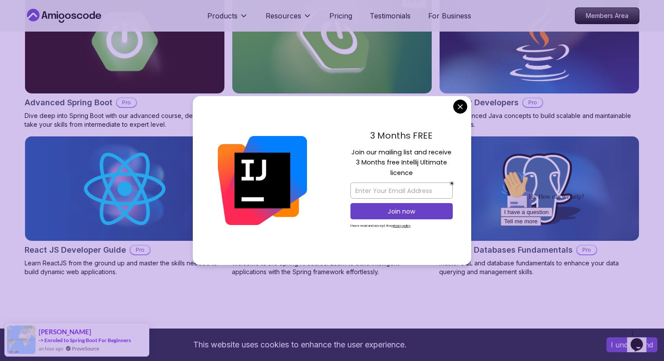
scroll to position [923, 0]
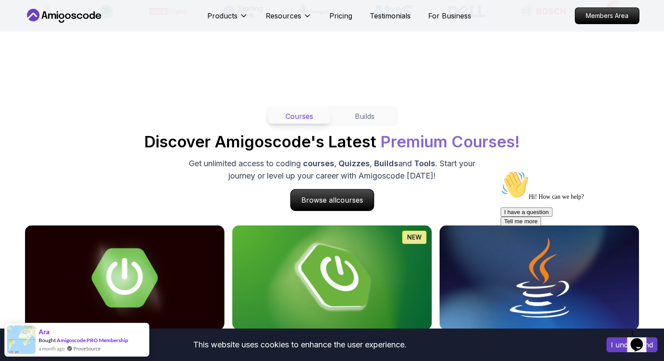
scroll to position [764, 0]
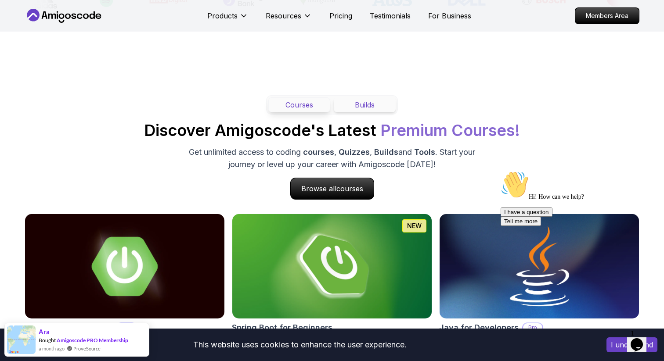
click at [367, 102] on button "Builds" at bounding box center [365, 104] width 62 height 15
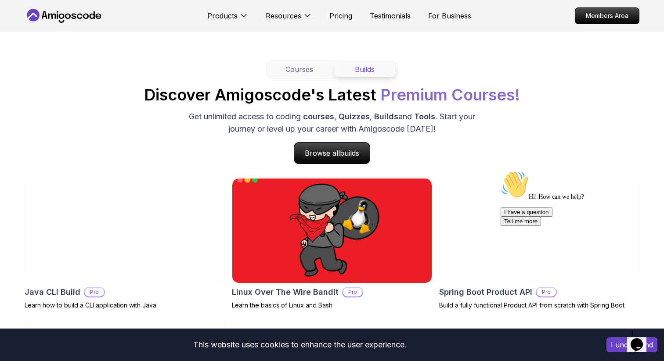
scroll to position [790, 0]
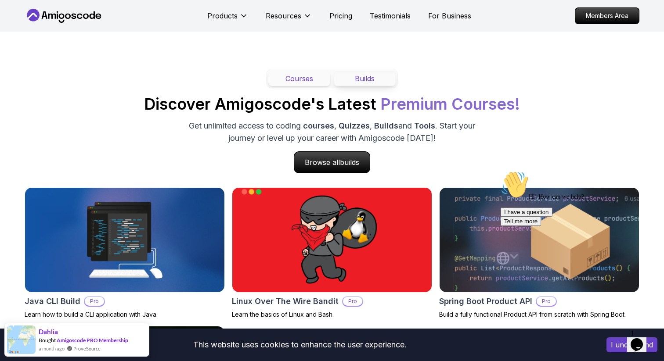
click at [301, 76] on button "Courses" at bounding box center [299, 78] width 62 height 15
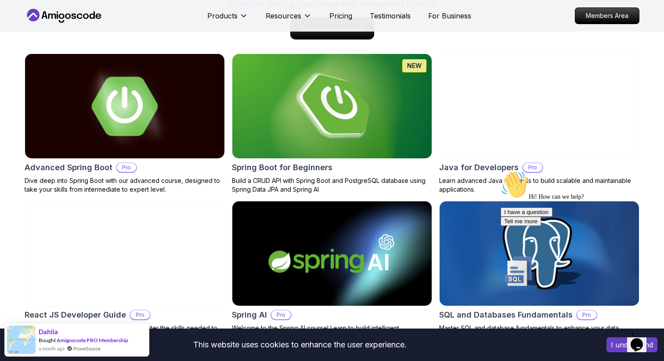
scroll to position [917, 0]
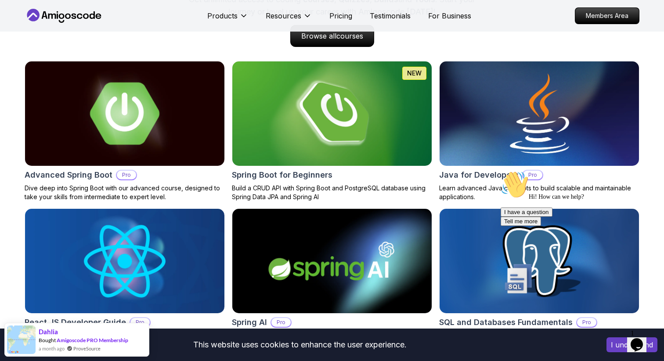
click at [201, 155] on img at bounding box center [124, 114] width 209 height 110
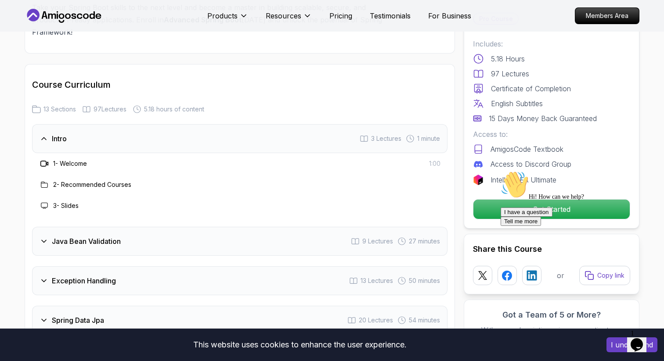
scroll to position [1103, 0]
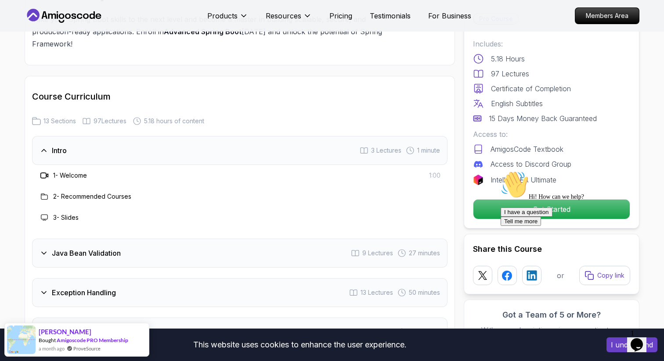
click at [214, 239] on div "Java Bean Validation 9 Lectures 27 minutes" at bounding box center [239, 253] width 415 height 29
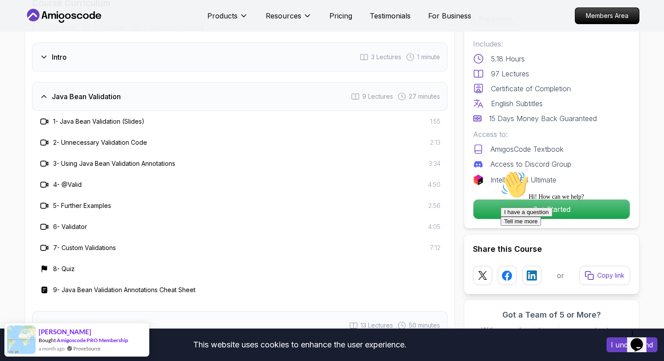
scroll to position [1194, 0]
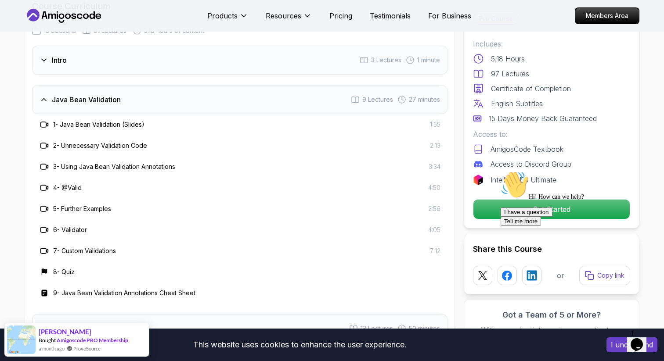
click at [124, 85] on div "Java Bean Validation 9 Lectures 27 minutes" at bounding box center [239, 99] width 415 height 29
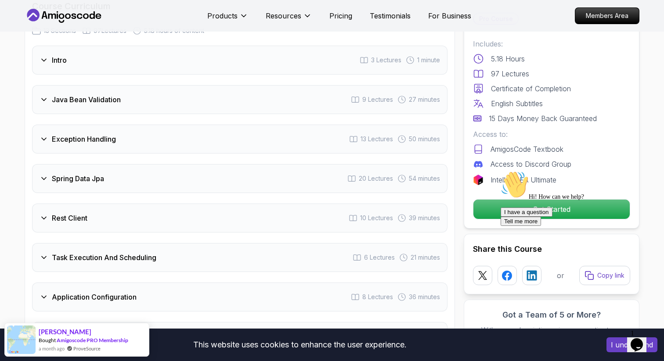
click at [124, 85] on div "Java Bean Validation 9 Lectures 27 minutes" at bounding box center [239, 99] width 415 height 29
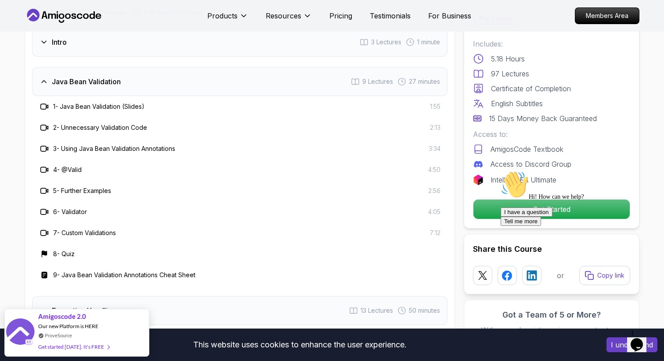
scroll to position [1206, 0]
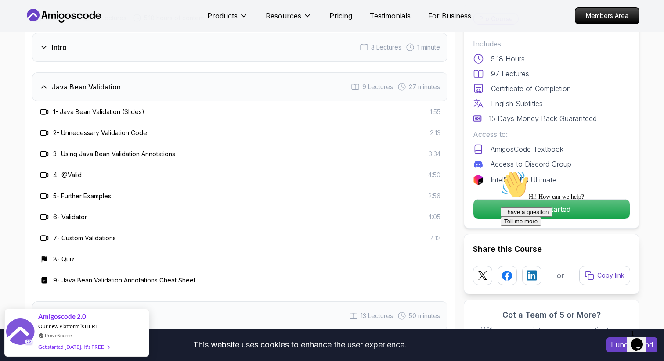
click at [111, 82] on h3 "Java Bean Validation" at bounding box center [86, 87] width 69 height 11
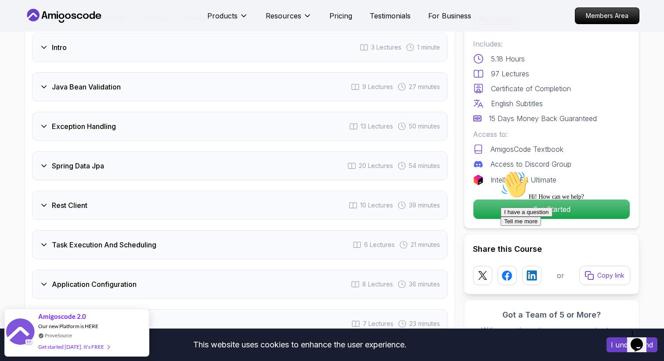
click at [125, 152] on div "Spring Data Jpa 20 Lectures 54 minutes" at bounding box center [239, 166] width 415 height 29
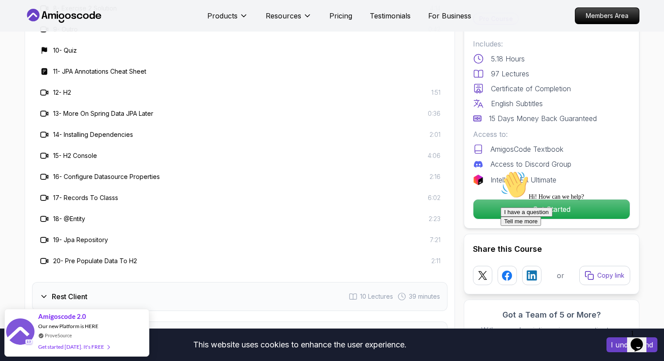
scroll to position [1545, 0]
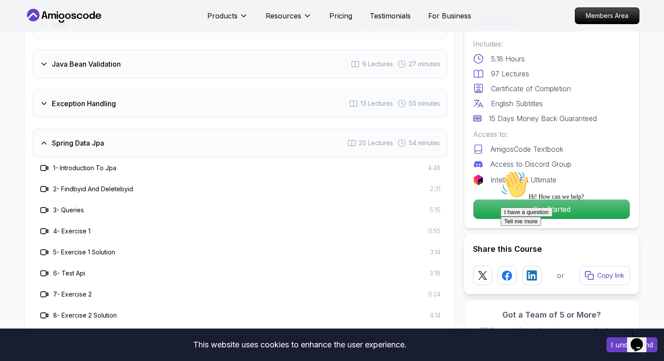
click at [83, 138] on h3 "Spring Data Jpa" at bounding box center [78, 143] width 52 height 11
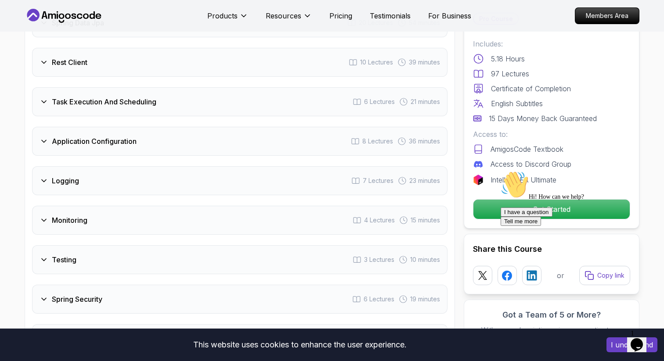
click at [83, 136] on h3 "Application Configuration" at bounding box center [94, 141] width 85 height 11
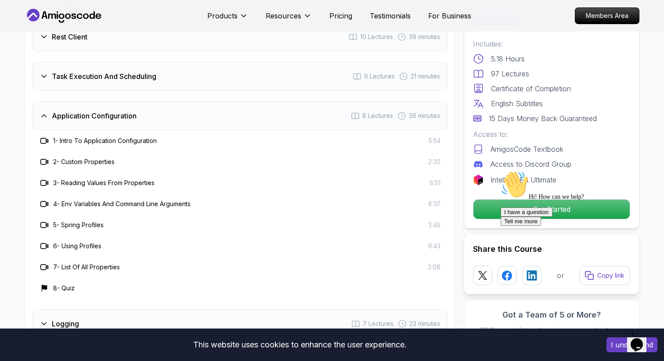
scroll to position [1372, 0]
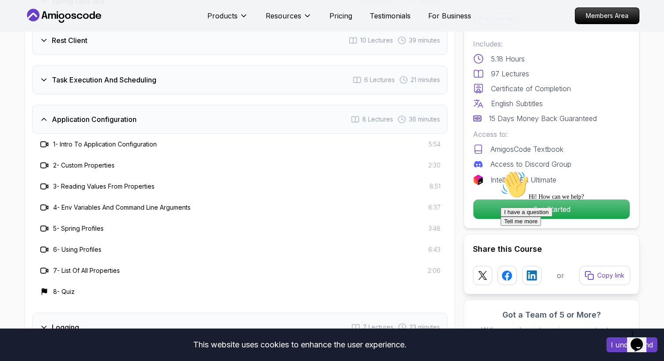
click at [90, 114] on h3 "Application Configuration" at bounding box center [94, 119] width 85 height 11
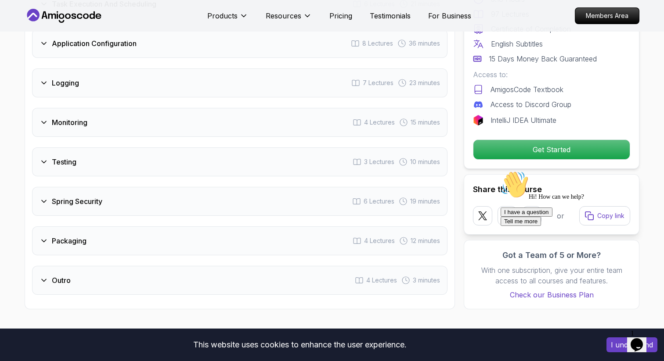
scroll to position [1449, 0]
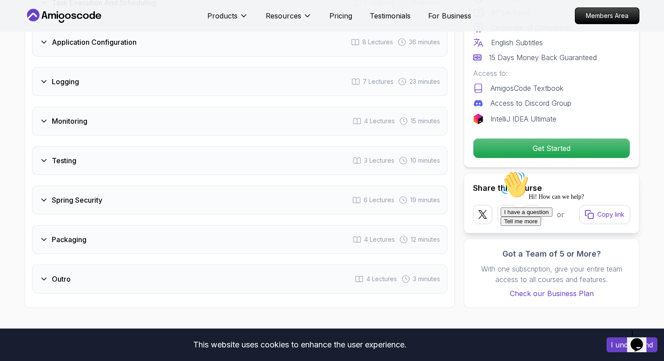
click at [90, 107] on div "Monitoring 4 Lectures 15 minutes" at bounding box center [239, 121] width 415 height 29
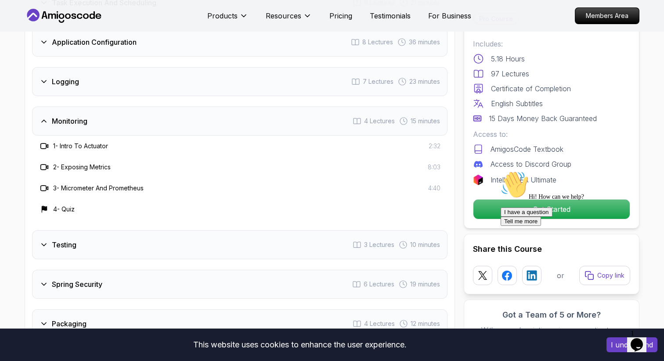
click at [115, 107] on div "Monitoring 4 Lectures 15 minutes" at bounding box center [239, 121] width 415 height 29
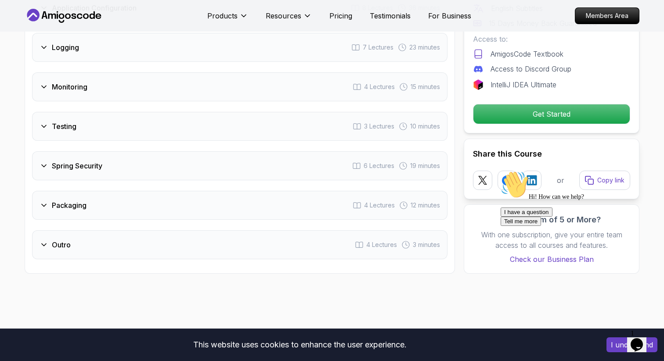
scroll to position [1483, 0]
click at [115, 112] on div "Testing 3 Lectures 10 minutes" at bounding box center [239, 126] width 415 height 29
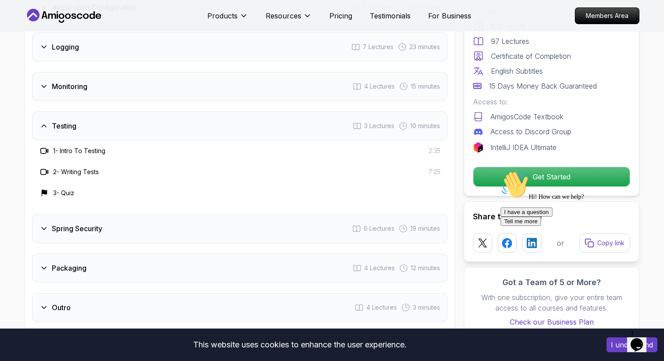
click at [115, 112] on div "Testing 3 Lectures 10 minutes" at bounding box center [239, 126] width 415 height 29
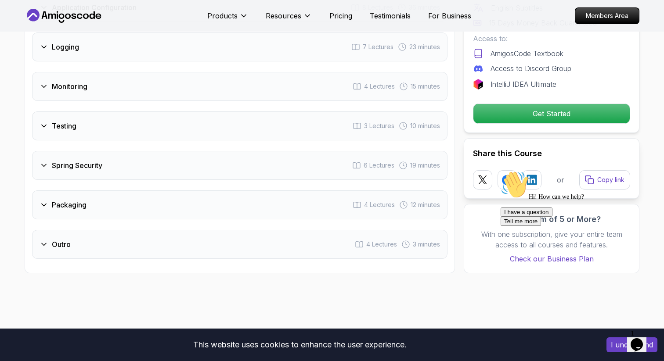
click at [115, 112] on div "Testing 3 Lectures 10 minutes" at bounding box center [239, 126] width 415 height 29
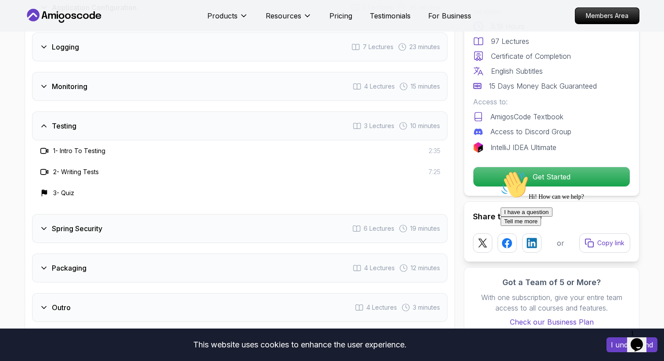
click at [115, 112] on div "Testing 3 Lectures 10 minutes" at bounding box center [239, 126] width 415 height 29
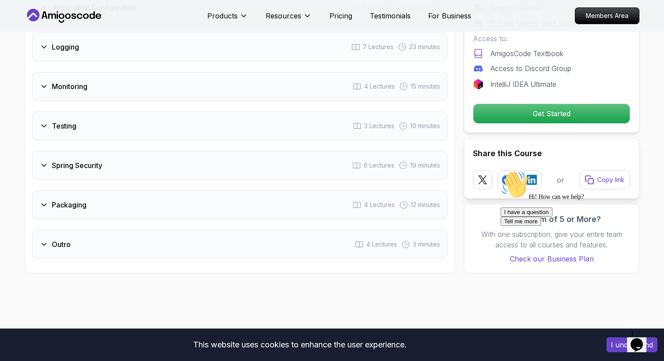
click at [120, 151] on div "Spring Security 6 Lectures 19 minutes" at bounding box center [239, 165] width 415 height 29
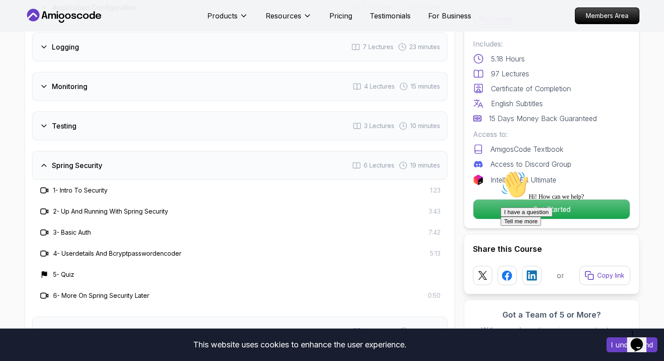
click at [120, 151] on div "Spring Security 6 Lectures 19 minutes" at bounding box center [239, 165] width 415 height 29
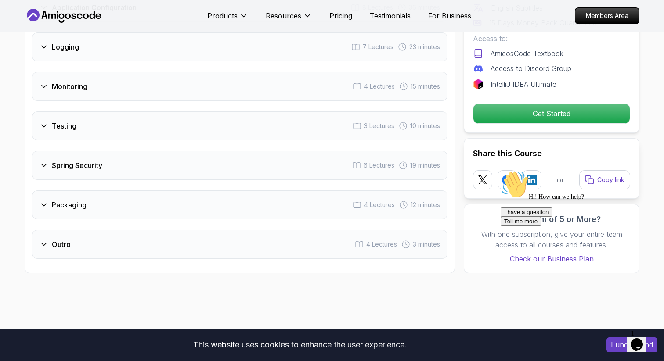
click at [122, 191] on div "Packaging 4 Lectures 12 minutes" at bounding box center [239, 205] width 415 height 29
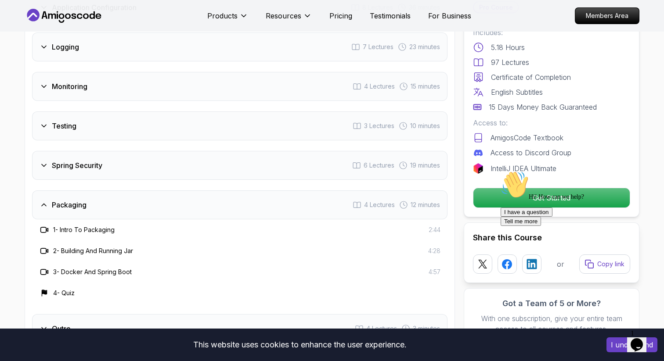
click at [122, 191] on div "Packaging 4 Lectures 12 minutes" at bounding box center [239, 205] width 415 height 29
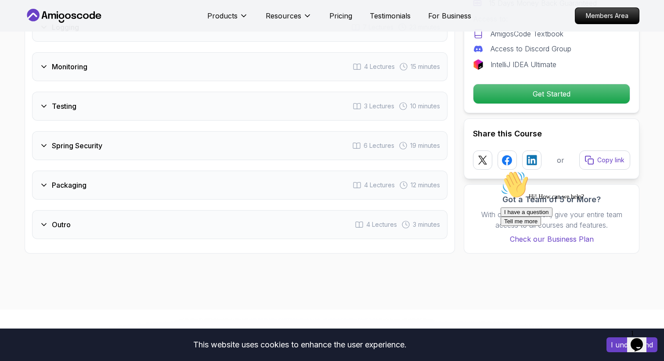
scroll to position [1505, 0]
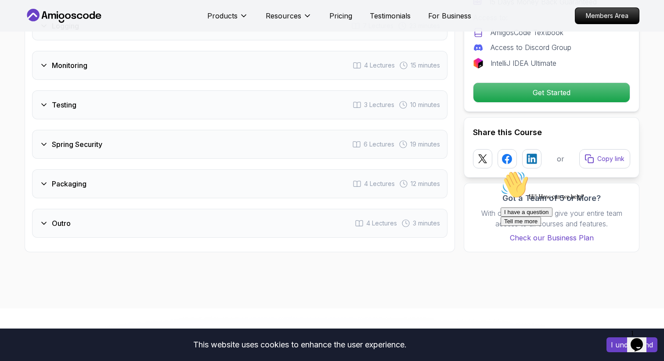
click at [124, 209] on div "Outro 4 Lectures 3 minutes" at bounding box center [239, 223] width 415 height 29
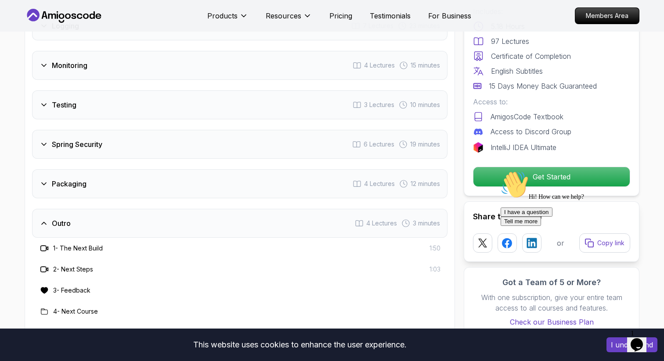
click at [124, 209] on div "Outro 4 Lectures 3 minutes" at bounding box center [239, 223] width 415 height 29
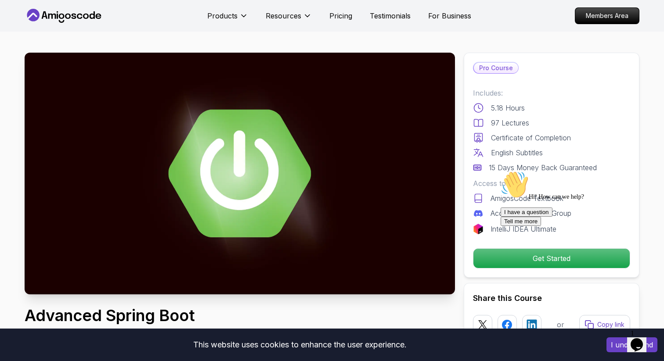
scroll to position [56, 0]
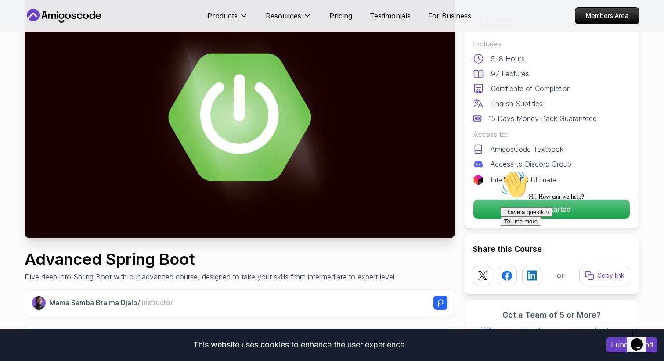
click at [590, 211] on div "Hi! How can we help? I have a question Tell me more" at bounding box center [580, 198] width 158 height 55
click at [531, 207] on div "Hi! How can we help? I have a question Tell me more" at bounding box center [580, 198] width 158 height 55
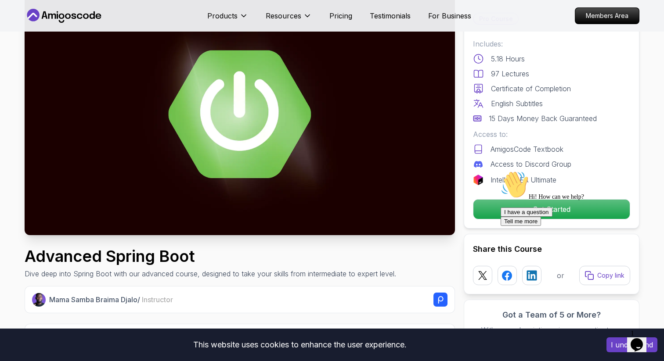
scroll to position [61, 0]
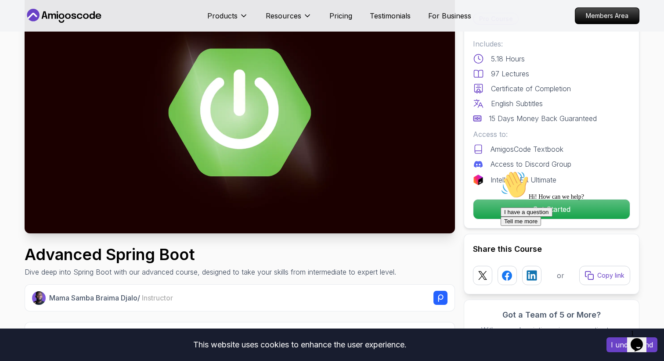
click at [532, 214] on div "Hi! How can we help? I have a question Tell me more" at bounding box center [580, 198] width 158 height 55
click at [501, 171] on icon "Chat attention grabber" at bounding box center [501, 171] width 0 height 0
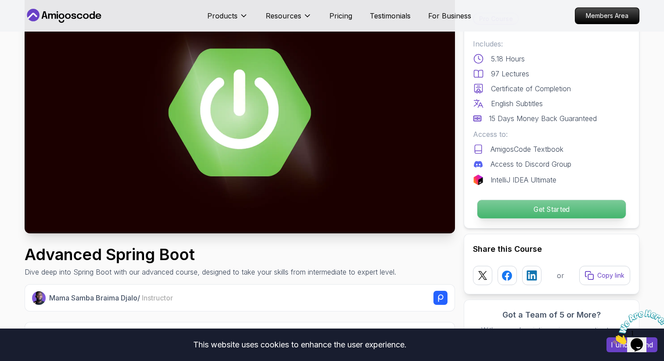
click at [538, 214] on p "Get Started" at bounding box center [551, 209] width 148 height 18
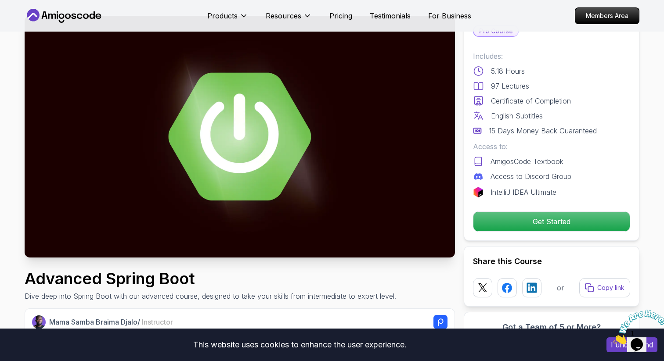
scroll to position [0, 0]
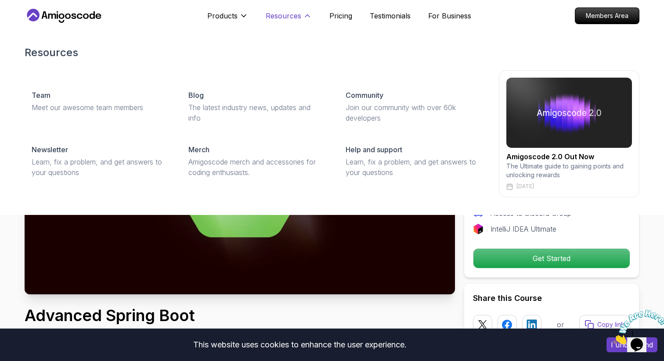
click at [287, 26] on button "Resources" at bounding box center [289, 20] width 46 height 18
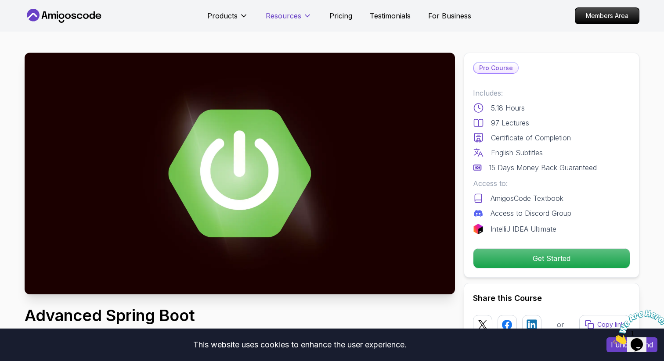
click at [287, 26] on button "Resources" at bounding box center [289, 20] width 46 height 18
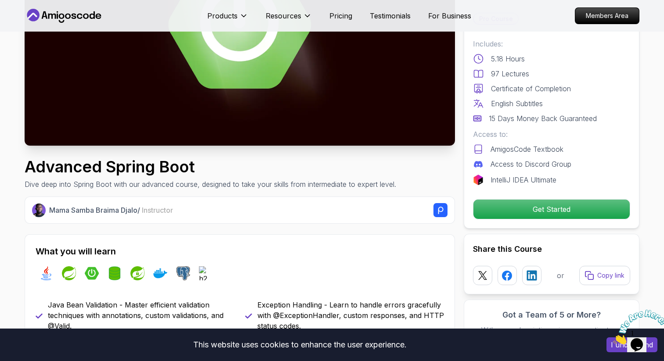
scroll to position [194, 0]
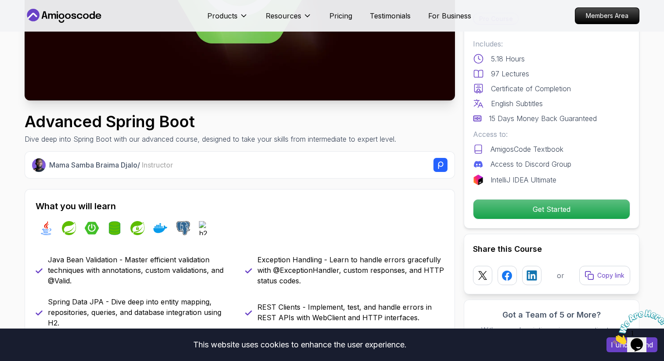
click at [257, 224] on div "java spring spring-boot spring-data-jpa spring-security docker postgres h2" at bounding box center [240, 228] width 408 height 25
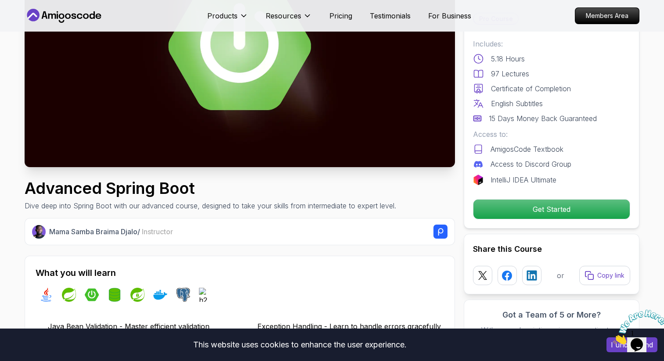
scroll to position [0, 0]
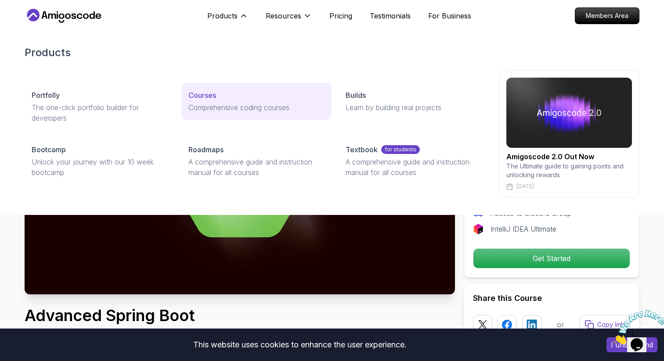
click at [209, 94] on p "Courses" at bounding box center [202, 95] width 28 height 11
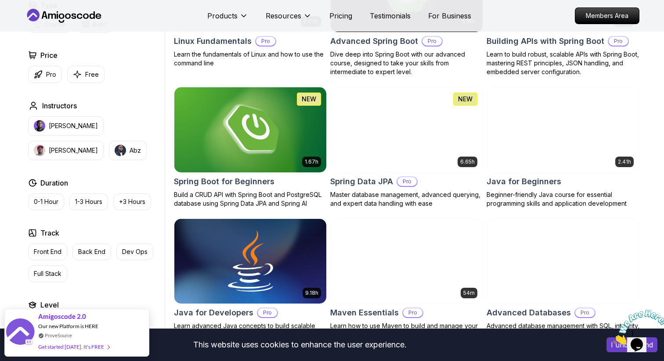
scroll to position [205, 0]
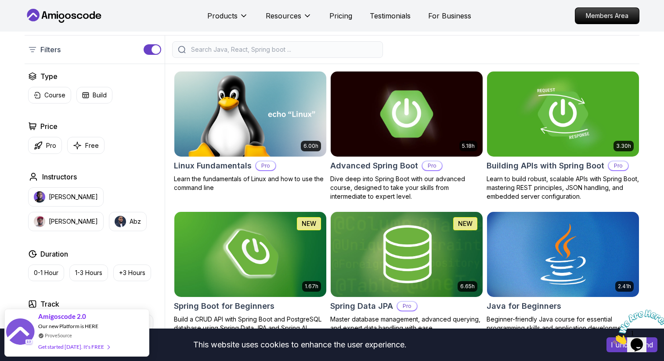
click at [368, 92] on img at bounding box center [406, 113] width 159 height 89
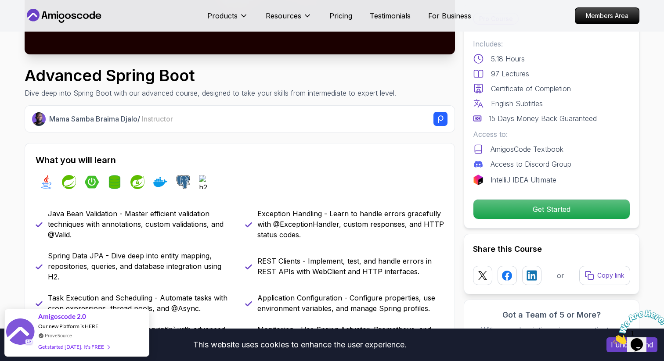
scroll to position [225, 0]
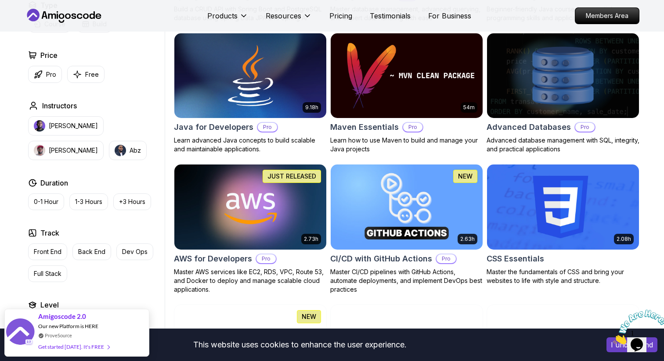
scroll to position [518, 0]
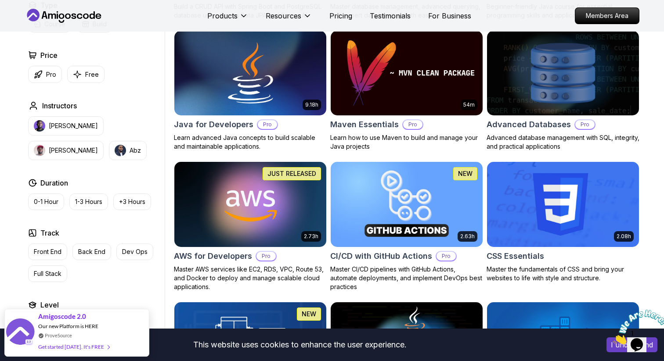
click at [534, 105] on img at bounding box center [562, 73] width 159 height 89
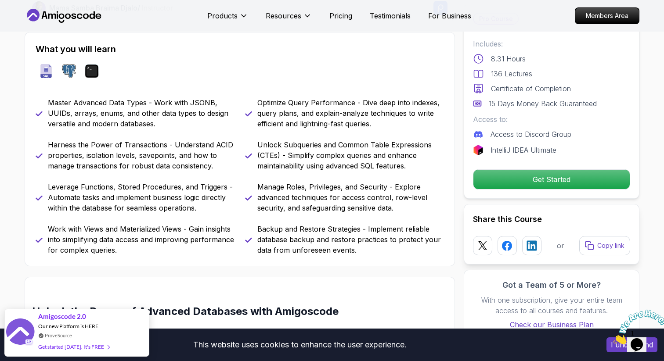
scroll to position [352, 0]
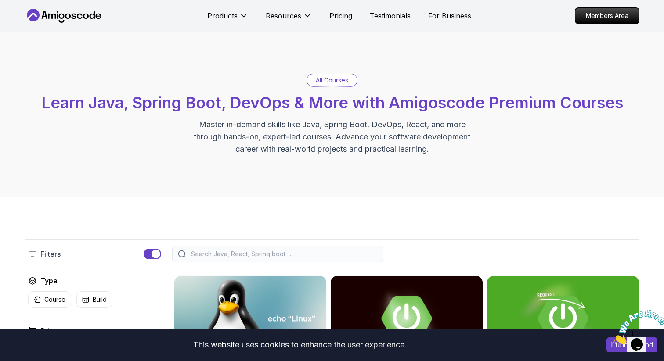
click at [614, 26] on nav "Products Resources Pricing Testimonials For Business Members Area" at bounding box center [332, 16] width 615 height 32
click at [610, 7] on div "Members Area" at bounding box center [607, 15] width 65 height 17
click at [610, 14] on p "Members Area" at bounding box center [607, 15] width 61 height 15
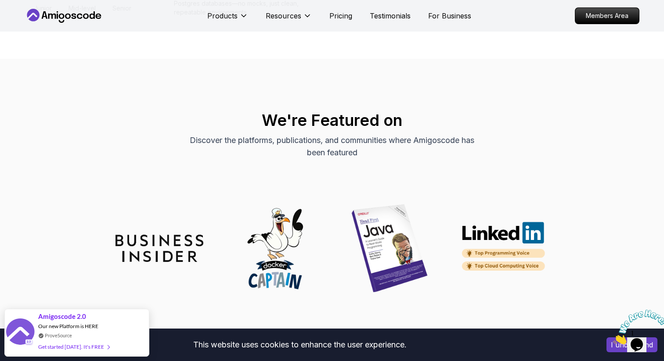
scroll to position [2508, 0]
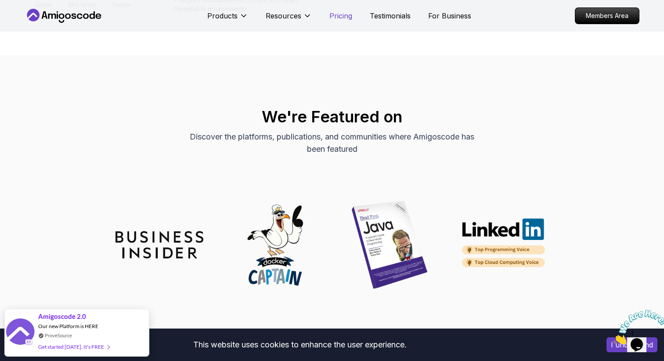
click at [341, 18] on p "Pricing" at bounding box center [340, 16] width 23 height 11
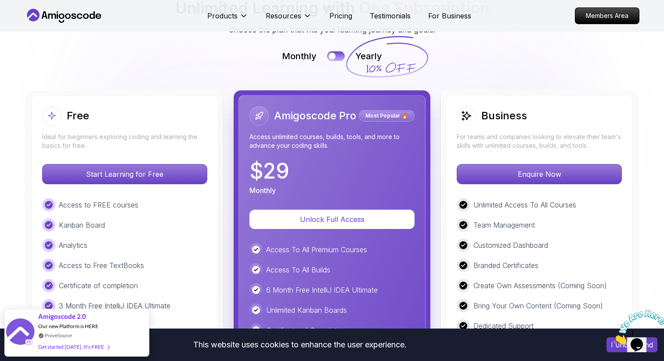
scroll to position [1958, 0]
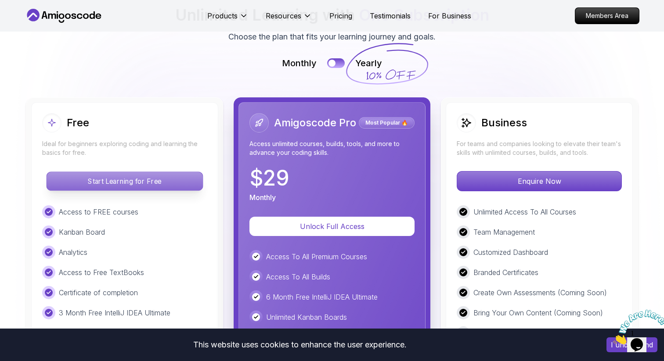
click at [160, 175] on p "Start Learning for Free" at bounding box center [125, 181] width 156 height 18
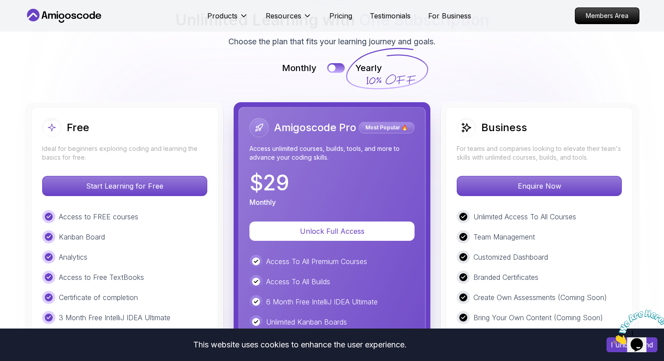
scroll to position [1958, 0]
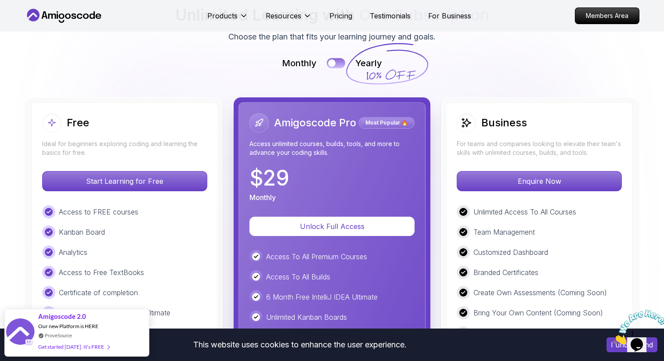
click at [339, 61] on button at bounding box center [336, 63] width 18 height 10
click at [339, 61] on div at bounding box center [339, 62] width 7 height 7
click at [339, 61] on button at bounding box center [336, 63] width 18 height 10
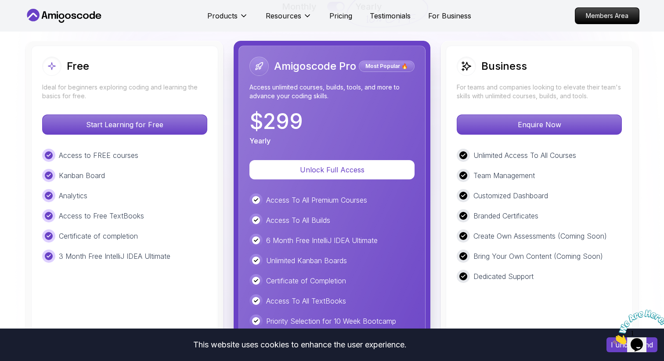
scroll to position [1908, 0]
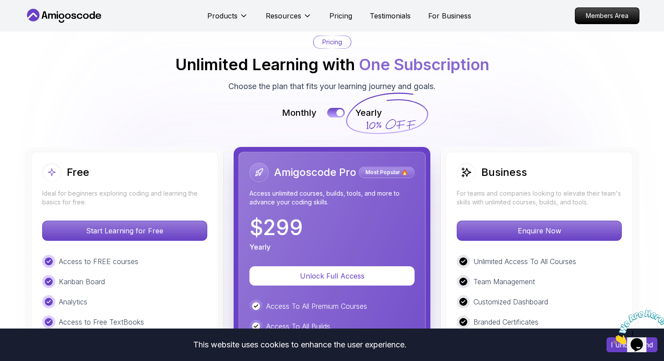
click at [80, 14] on icon at bounding box center [64, 16] width 79 height 14
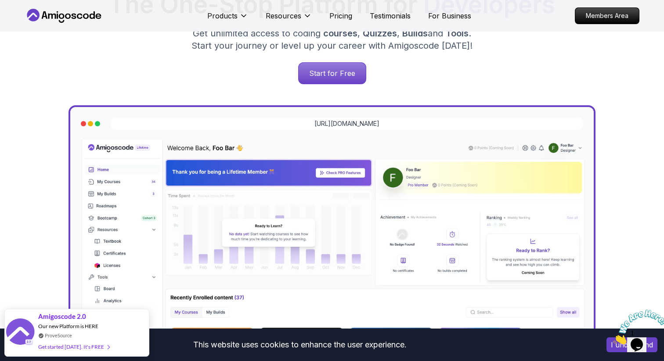
scroll to position [176, 0]
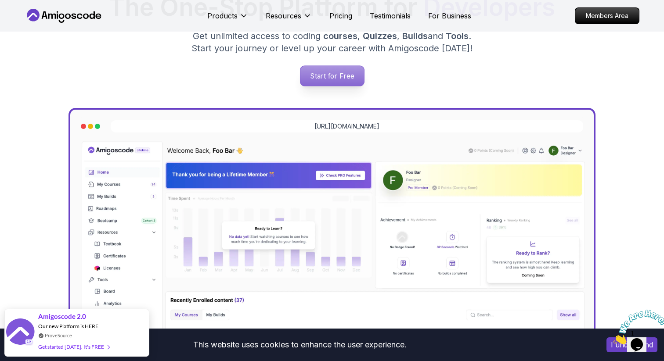
click at [329, 81] on p "Start for Free" at bounding box center [332, 76] width 64 height 20
